Goal: Information Seeking & Learning: Learn about a topic

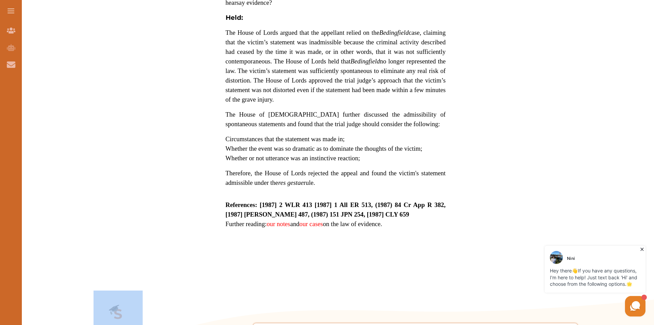
scroll to position [590, 0]
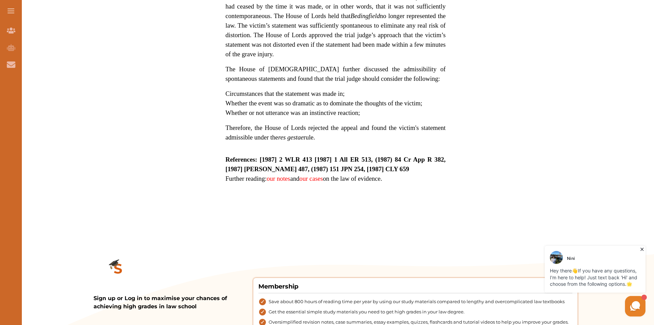
drag, startPoint x: 249, startPoint y: 48, endPoint x: 423, endPoint y: 192, distance: 226.2
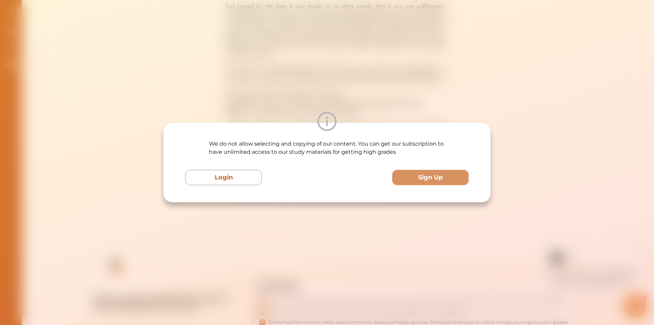
click at [423, 192] on div "We do not allow selecting and copying of our content. You can get our subscript…" at bounding box center [326, 163] width 327 height 80
click at [306, 262] on div "We do not allow selecting and copying of our content. You can get our subscript…" at bounding box center [327, 162] width 654 height 325
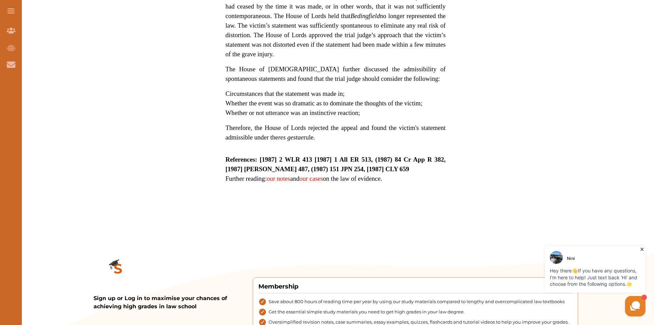
drag, startPoint x: 301, startPoint y: 52, endPoint x: 347, endPoint y: 116, distance: 78.6
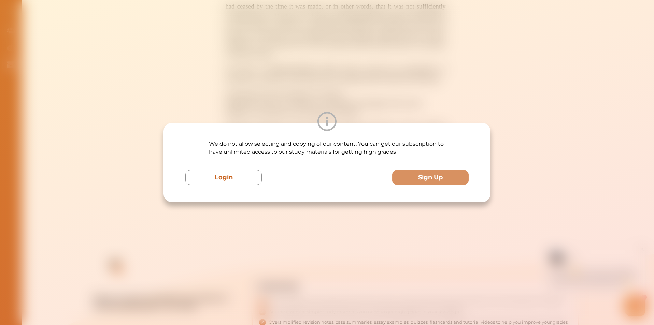
click at [347, 116] on div at bounding box center [326, 121] width 327 height 19
click at [364, 101] on div "We do not allow selecting and copying of our content. You can get our subscript…" at bounding box center [327, 162] width 654 height 325
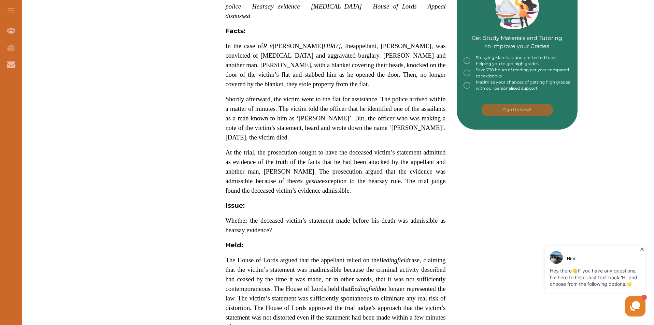
scroll to position [78, 0]
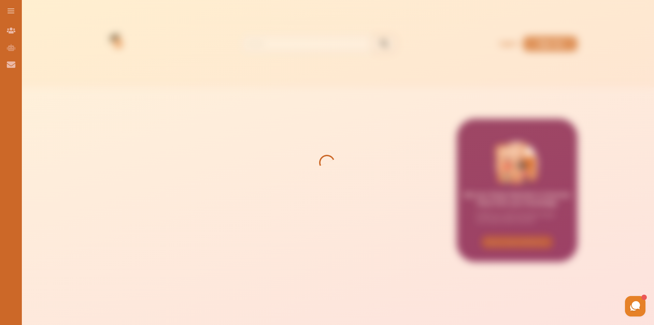
click at [294, 158] on div at bounding box center [327, 162] width 654 height 325
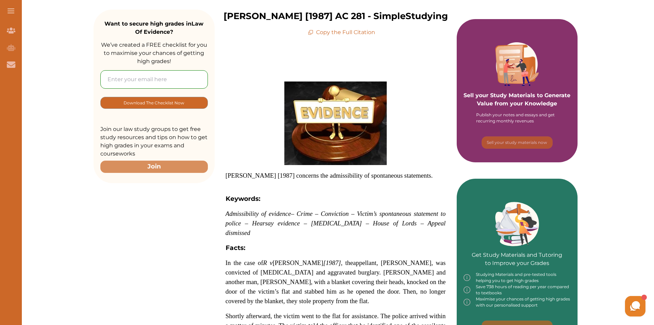
scroll to position [136, 0]
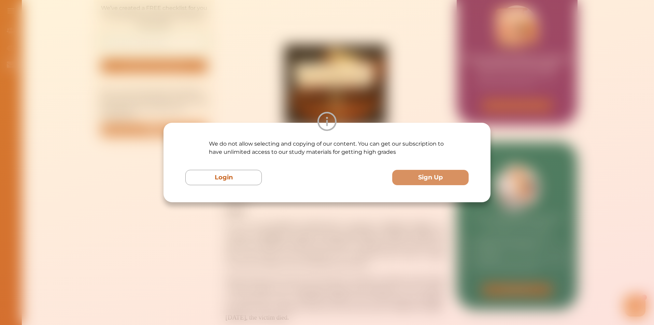
drag, startPoint x: 250, startPoint y: 218, endPoint x: 237, endPoint y: 221, distance: 13.4
click at [237, 221] on div "We do not allow selecting and copying of our content. You can get our subscript…" at bounding box center [327, 162] width 654 height 325
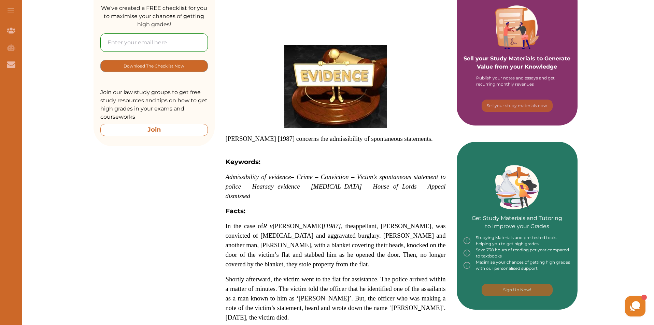
click at [158, 136] on button "Join" at bounding box center [153, 130] width 107 height 12
